Goal: Find specific page/section: Find specific page/section

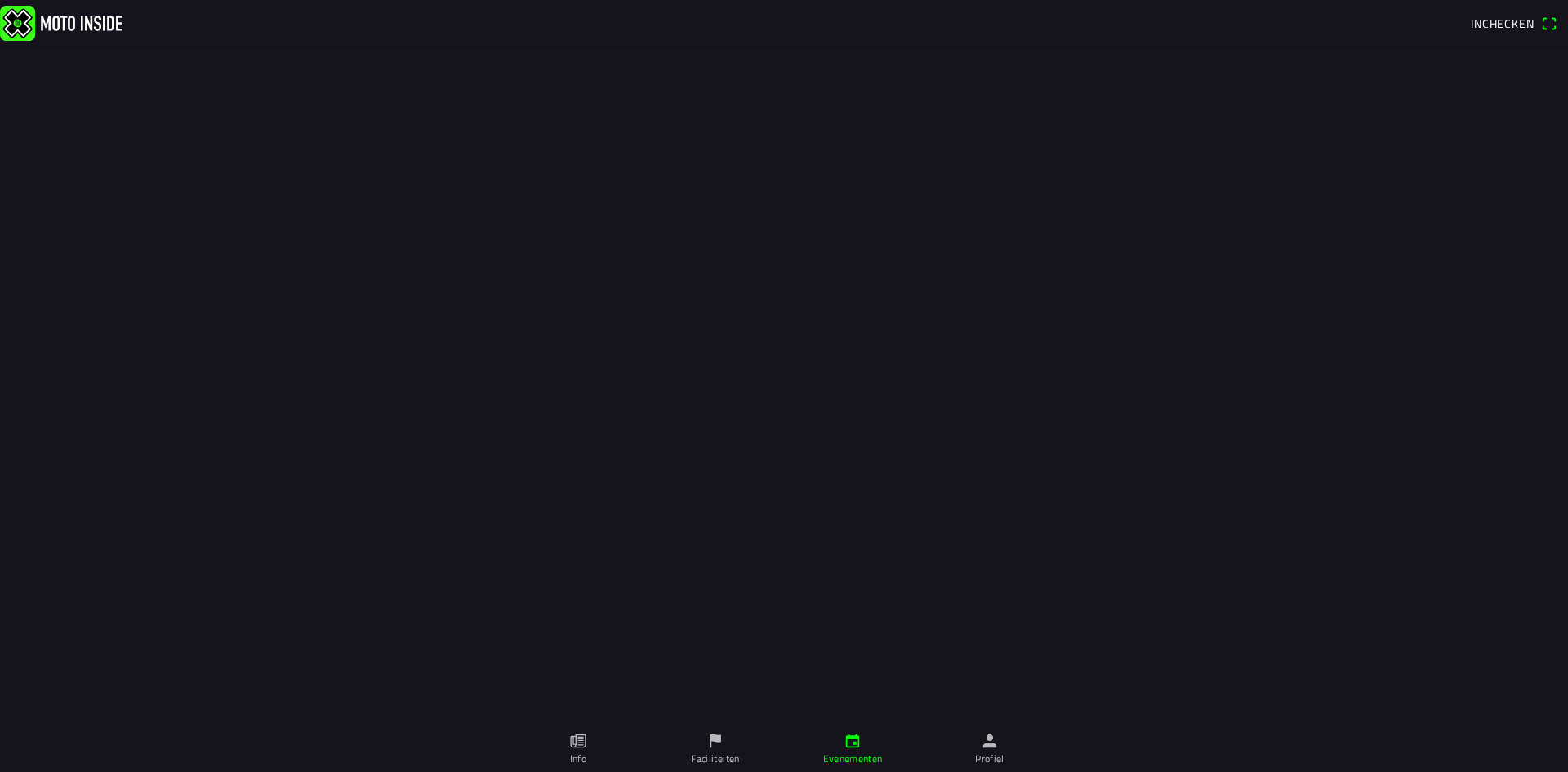
click at [49, 22] on img at bounding box center [61, 22] width 123 height 35
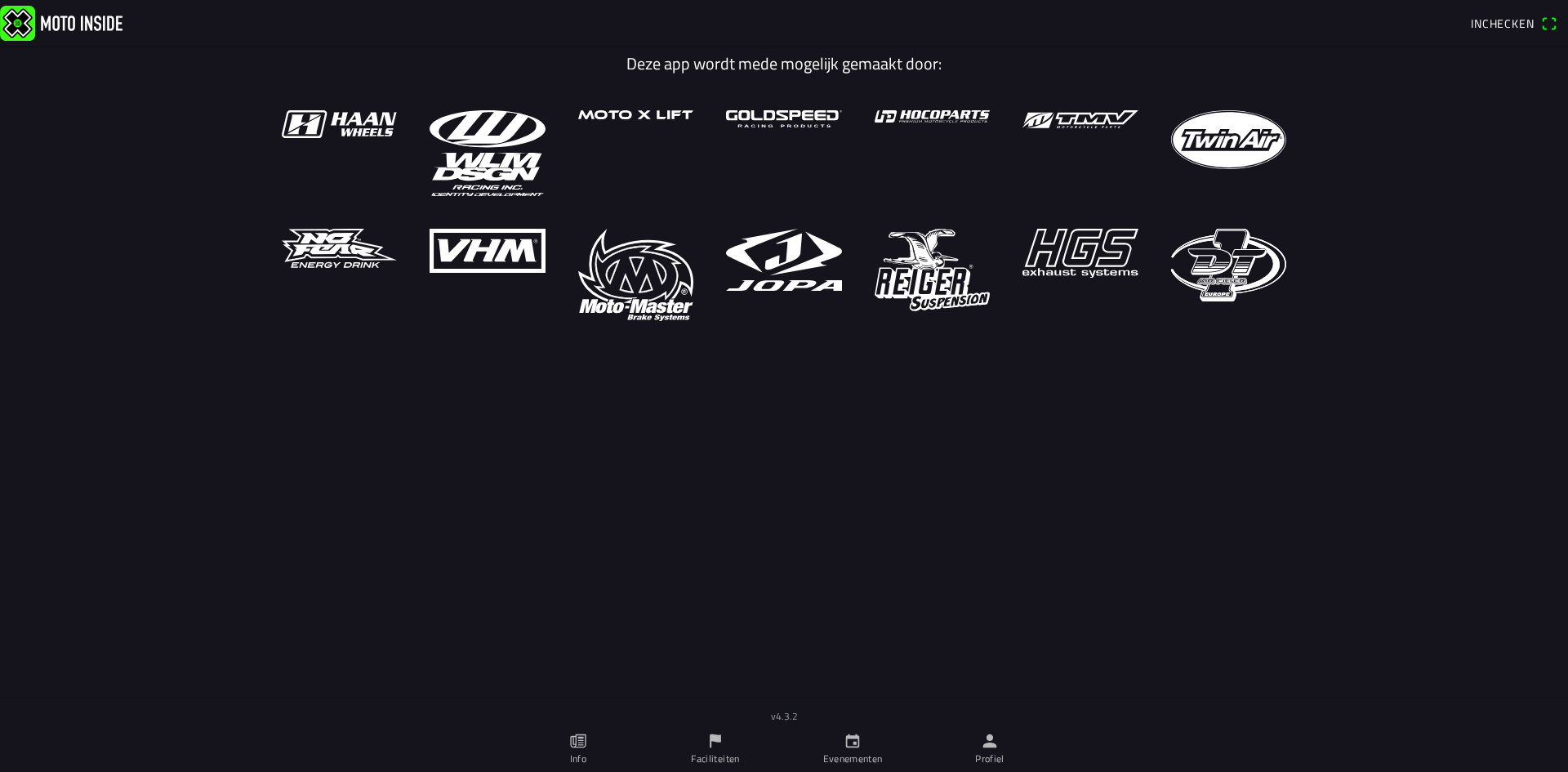
drag, startPoint x: 863, startPoint y: 741, endPoint x: 871, endPoint y: 742, distance: 8.1
click at [863, 743] on link "Evenementen" at bounding box center [852, 749] width 137 height 46
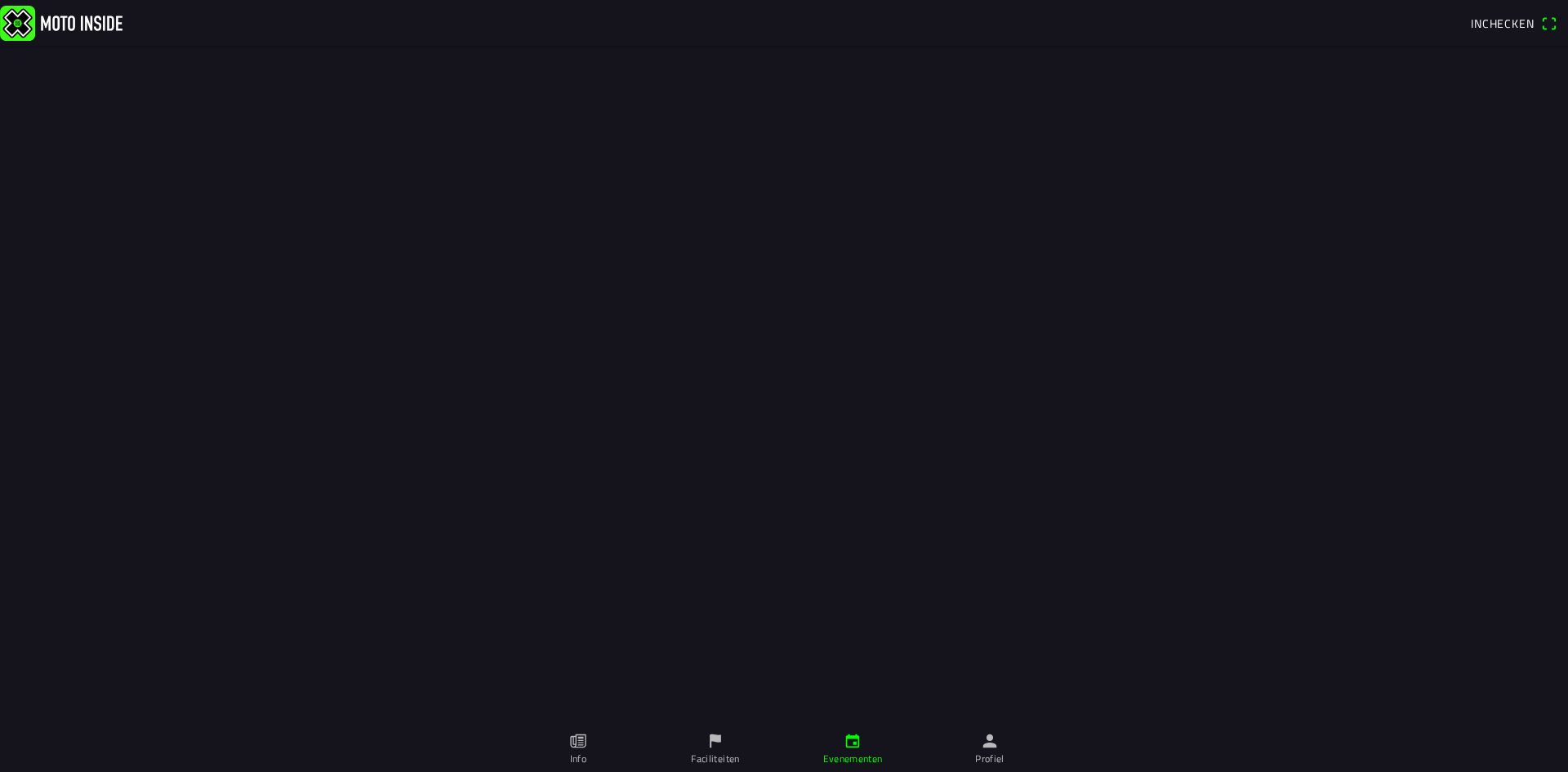
click at [116, 30] on img at bounding box center [61, 22] width 123 height 35
